Goal: Information Seeking & Learning: Learn about a topic

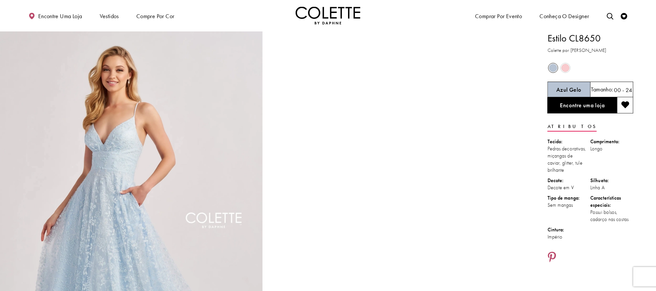
click at [613, 53] on h3 "[PERSON_NAME] por [PERSON_NAME]" at bounding box center [590, 50] width 86 height 7
click at [302, 16] on img "Visite a página inicial" at bounding box center [328, 16] width 65 height 18
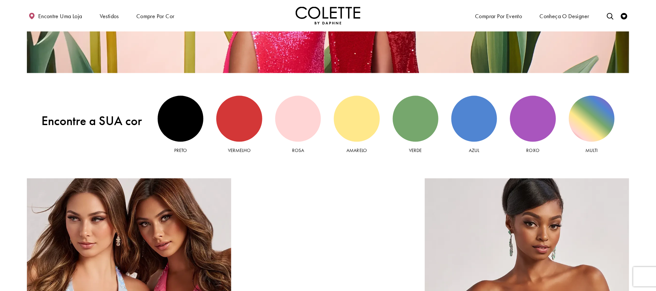
scroll to position [777, 0]
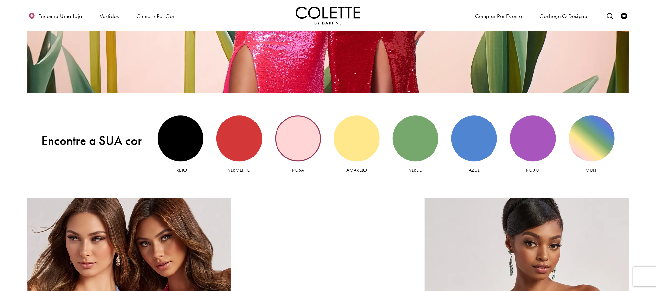
click at [297, 144] on div "Vista rosa" at bounding box center [298, 138] width 46 height 46
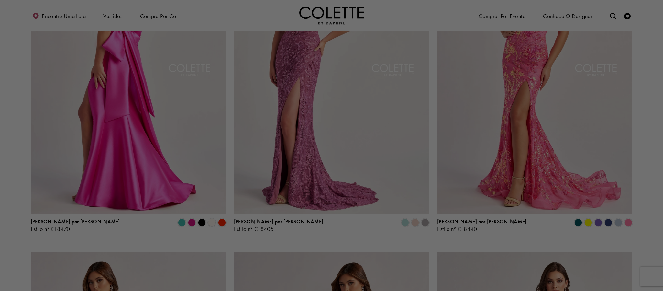
click at [655, 110] on div at bounding box center [335, 147] width 670 height 294
click at [131, 167] on div at bounding box center [335, 147] width 670 height 294
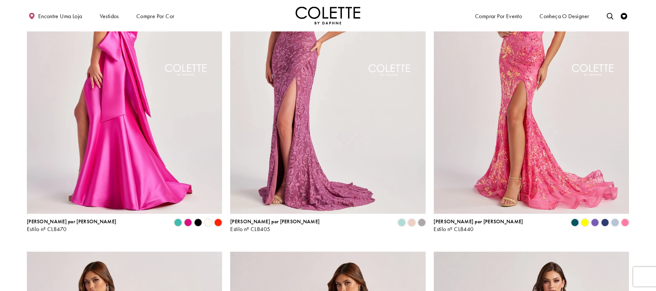
click at [136, 147] on img "Visite a página Colette by Daphne Style No. CL8470" at bounding box center [124, 71] width 195 height 284
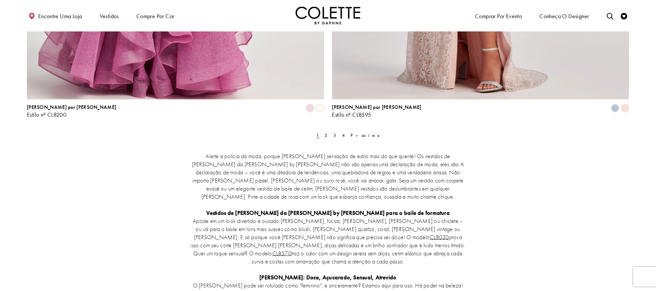
scroll to position [1699, 0]
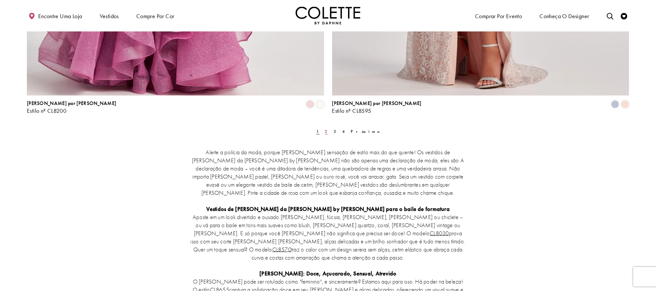
click at [325, 129] on font "2" at bounding box center [326, 132] width 3 height 6
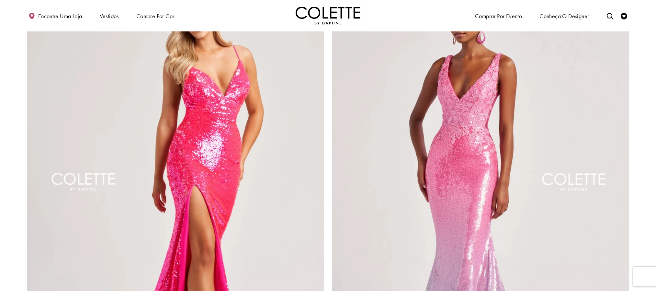
scroll to position [1734, 0]
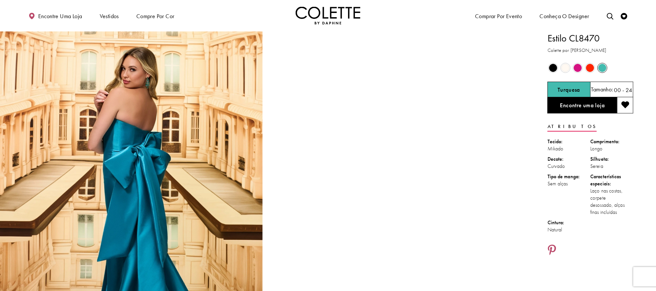
drag, startPoint x: 571, startPoint y: 72, endPoint x: 574, endPoint y: 71, distance: 3.3
click at [573, 71] on div "Fora de estoque" at bounding box center [577, 68] width 12 height 12
click at [575, 68] on span "O estado dos controles de cores do produto depende do tamanho escolhido" at bounding box center [578, 68] width 8 height 8
